Goal: Find specific page/section: Find specific page/section

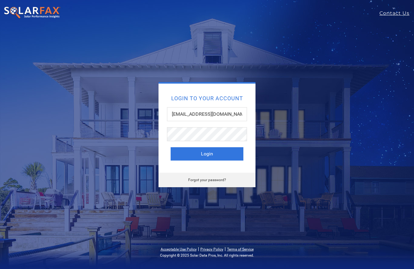
type input "[EMAIL_ADDRESS][DOMAIN_NAME]"
click at [213, 156] on button "Login" at bounding box center [206, 153] width 73 height 13
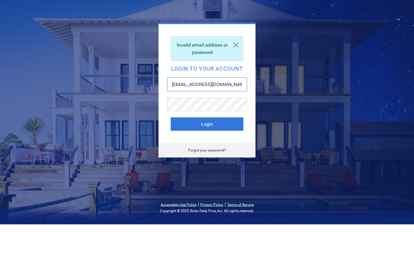
type input "Jlebeiko+ysr/2gmail.com"
click at [207, 162] on button "Login" at bounding box center [206, 168] width 73 height 13
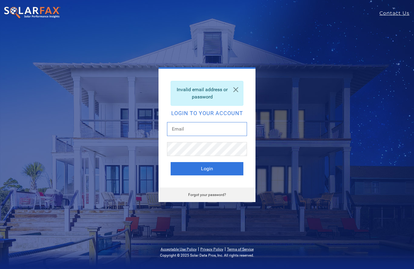
click at [210, 127] on input "text" at bounding box center [207, 129] width 80 height 14
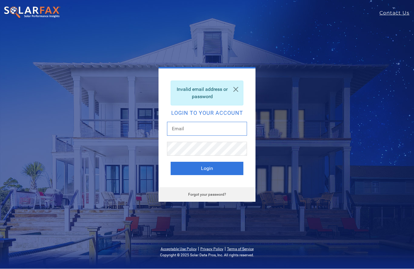
click at [193, 132] on input "text" at bounding box center [207, 129] width 80 height 14
type input "Jlebeiko+ysr@gmail.com"
click at [207, 168] on button "Login" at bounding box center [206, 168] width 73 height 13
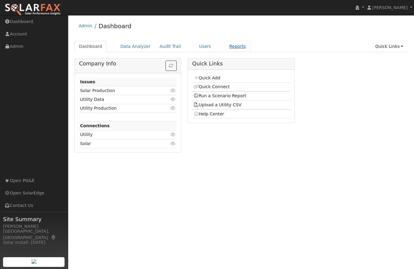
click at [238, 46] on link "Reports" at bounding box center [237, 46] width 25 height 11
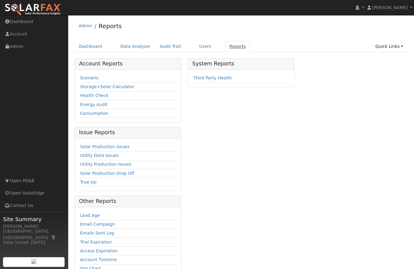
click at [230, 51] on link "Reports" at bounding box center [237, 46] width 25 height 11
click at [236, 46] on link "Reports" at bounding box center [237, 46] width 25 height 11
click at [89, 104] on link "Energy Audit" at bounding box center [94, 104] width 28 height 5
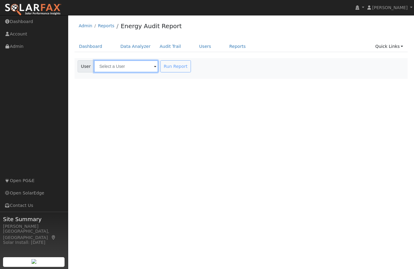
click at [126, 70] on input "text" at bounding box center [126, 66] width 64 height 12
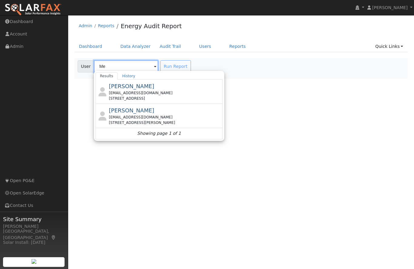
type input "M"
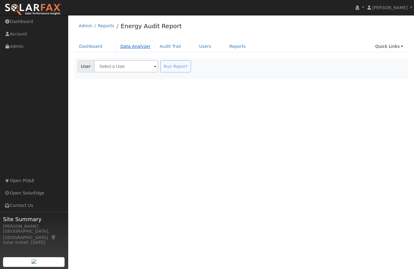
click at [133, 49] on link "Data Analyzer" at bounding box center [135, 46] width 39 height 11
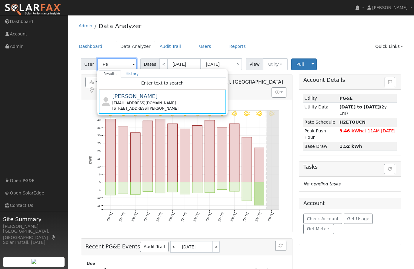
type input "P"
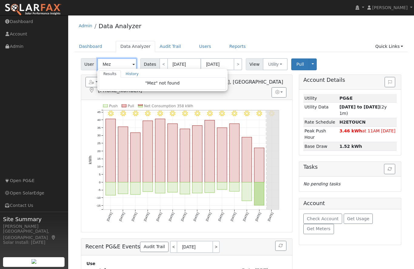
type input "[PERSON_NAME]"
